Goal: Find contact information: Find contact information

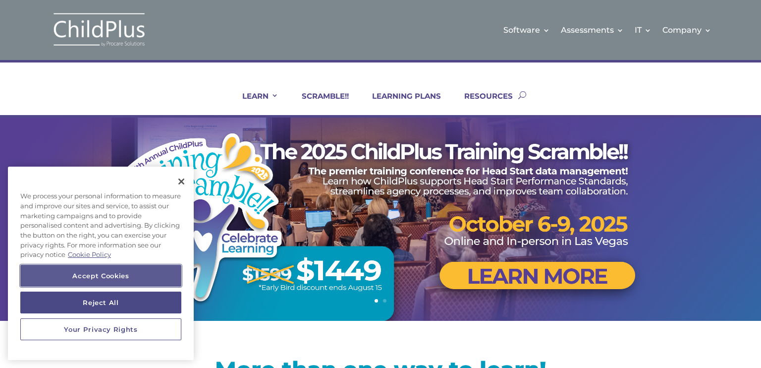
click at [110, 278] on button "Accept Cookies" at bounding box center [100, 276] width 161 height 22
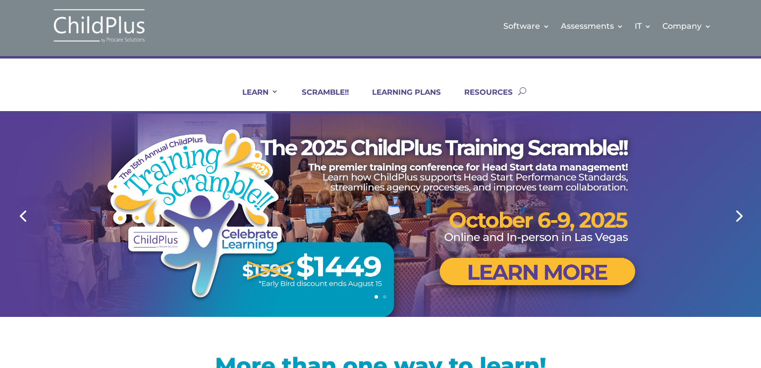
scroll to position [1, 0]
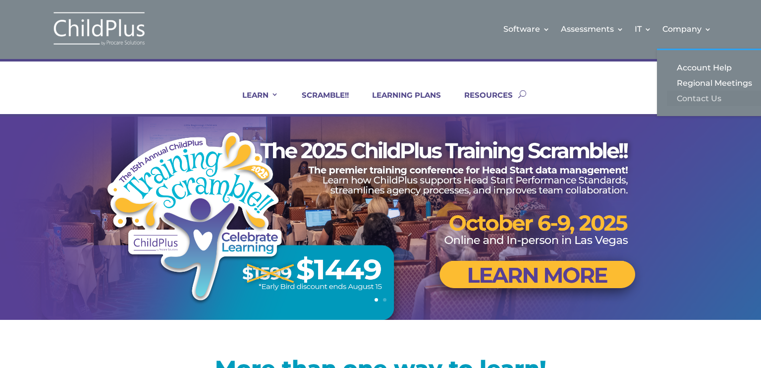
click at [686, 97] on link "Contact Us" at bounding box center [716, 98] width 99 height 15
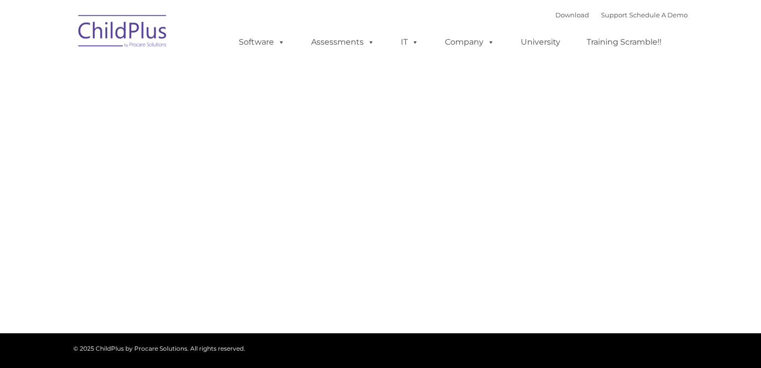
type input ""
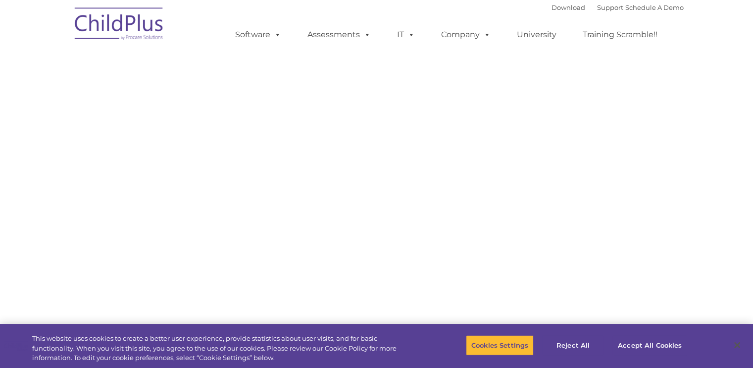
select select "MEDIUM"
